Goal: Task Accomplishment & Management: Complete application form

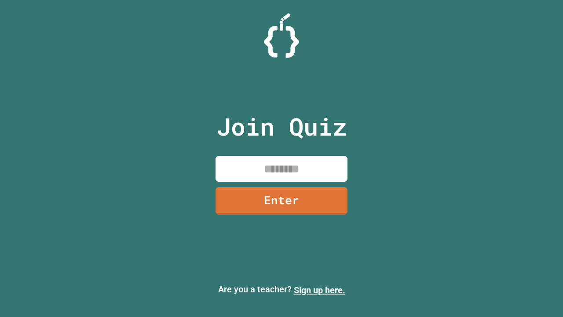
click at [319, 290] on link "Sign up here." at bounding box center [319, 290] width 51 height 11
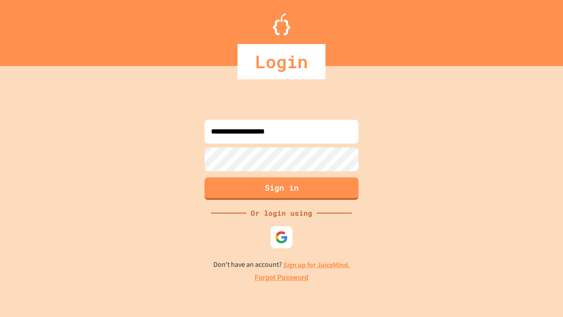
type input "**********"
